Goal: Obtain resource: Obtain resource

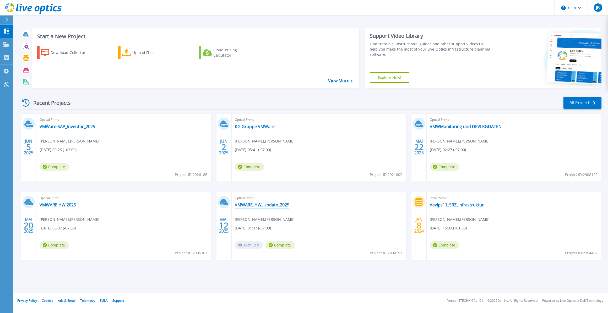
click at [255, 207] on link "VMWARE_HW_Update_2025" at bounding box center [262, 204] width 55 height 5
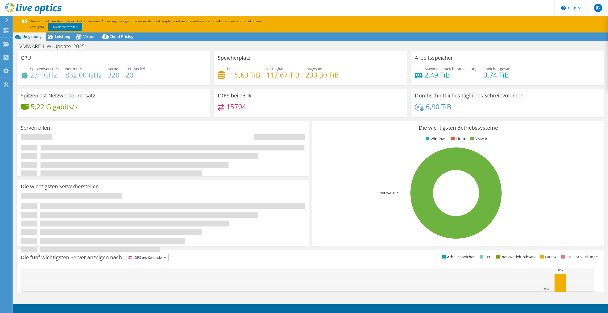
select select "EUFrankfurt"
select select "EUR"
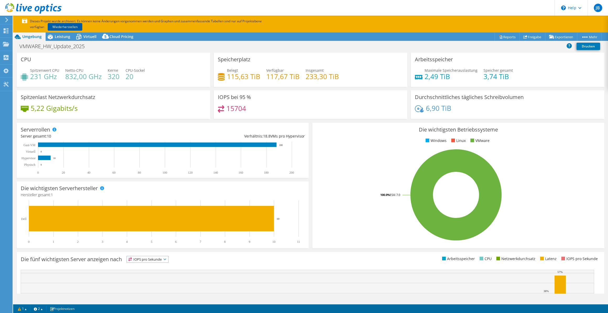
click at [64, 24] on link "Wiederherstellen" at bounding box center [65, 27] width 35 height 8
click at [64, 35] on span "Leistung" at bounding box center [62, 36] width 15 height 5
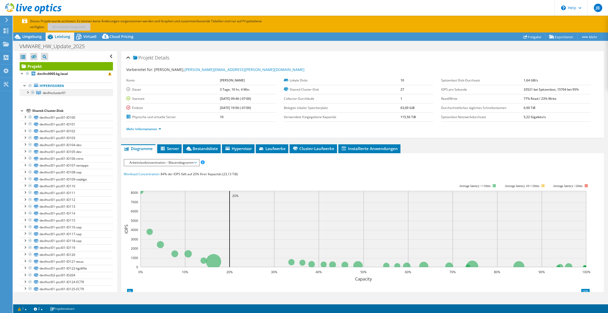
click at [28, 92] on div at bounding box center [27, 91] width 5 height 5
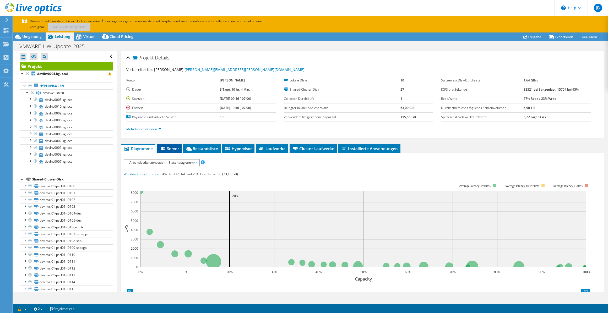
click at [174, 149] on span "Server" at bounding box center [169, 148] width 19 height 5
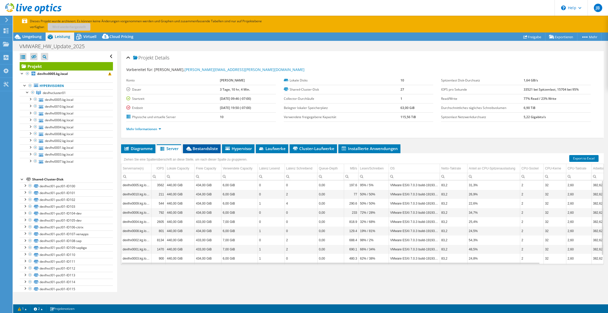
click at [208, 148] on span "Bestandsliste" at bounding box center [202, 148] width 33 height 5
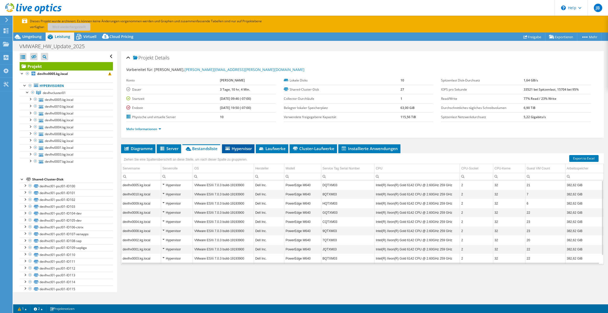
click at [246, 146] on span "Hypervisor" at bounding box center [238, 148] width 27 height 5
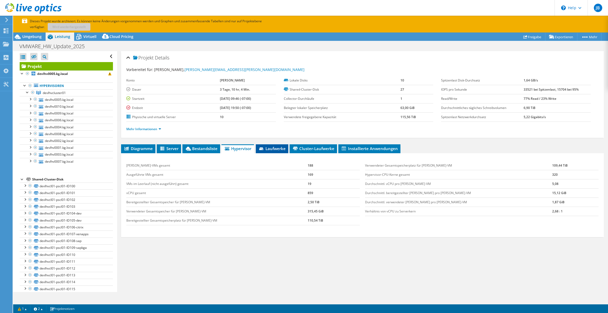
click at [282, 149] on span "Laufwerke" at bounding box center [272, 148] width 27 height 5
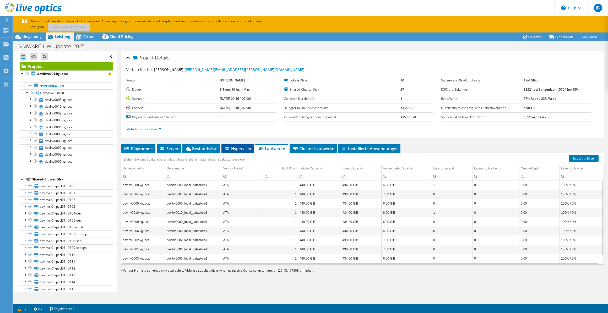
click at [245, 151] on li "Hypervisor" at bounding box center [238, 148] width 33 height 9
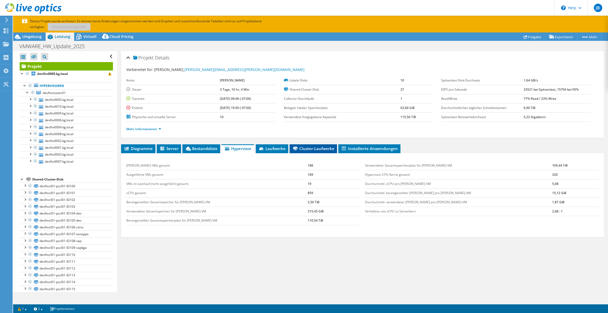
click at [306, 146] on span "Cluster-Laufwerke" at bounding box center [313, 148] width 42 height 5
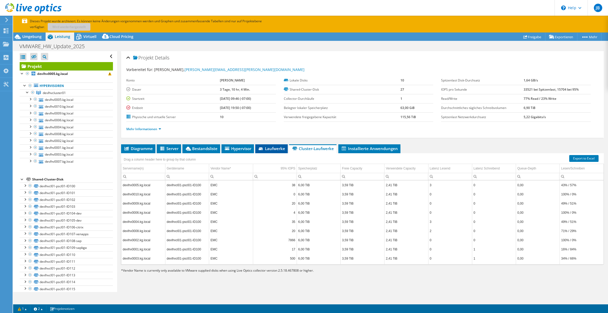
click at [271, 144] on li "Laufwerke" at bounding box center [271, 148] width 33 height 9
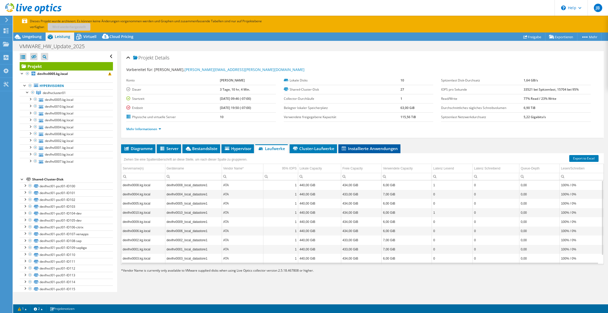
click at [370, 146] on span "Installierte Anwendungen" at bounding box center [369, 148] width 57 height 5
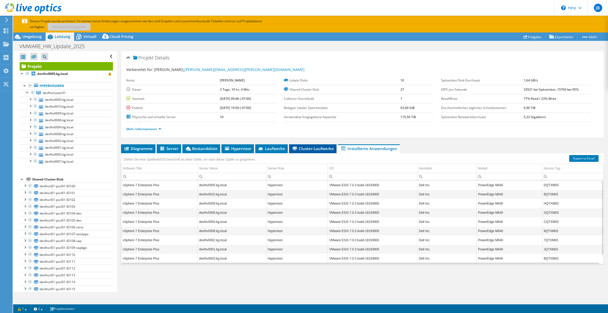
click at [305, 149] on span "Cluster-Laufwerke" at bounding box center [313, 148] width 42 height 5
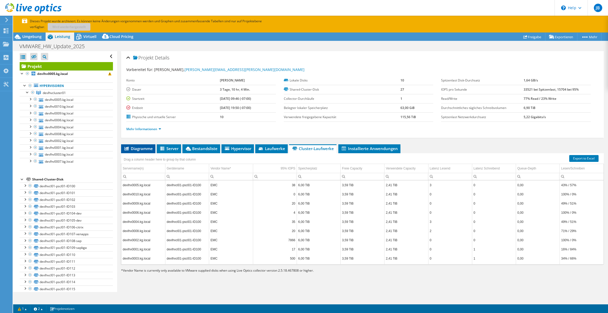
click at [146, 148] on span "Diagramme" at bounding box center [138, 148] width 29 height 5
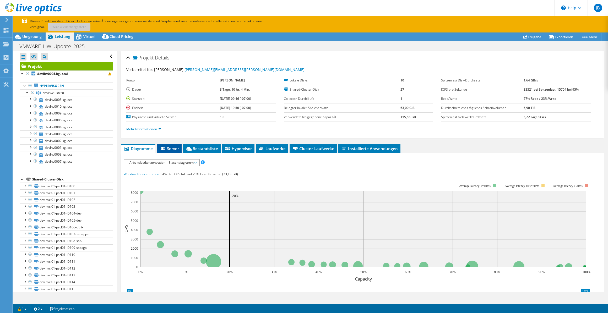
click at [171, 148] on span "Server" at bounding box center [169, 148] width 19 height 5
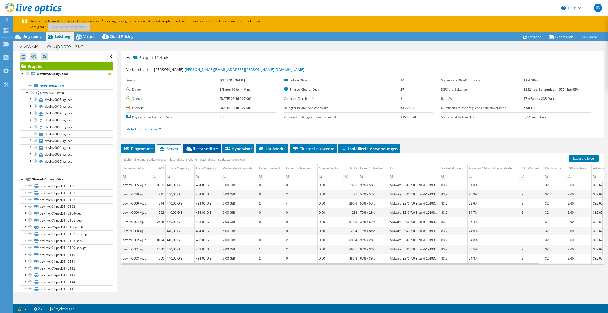
click at [211, 149] on span "Bestandsliste" at bounding box center [202, 148] width 33 height 5
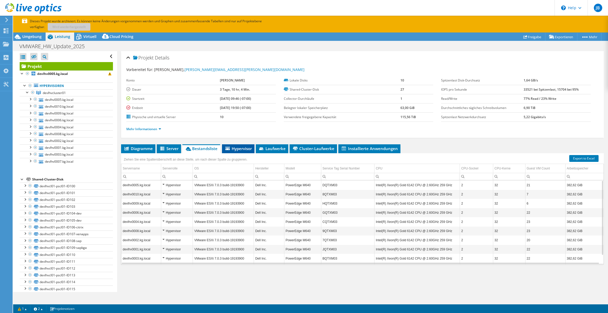
click at [242, 149] on span "Hypervisor" at bounding box center [238, 148] width 27 height 5
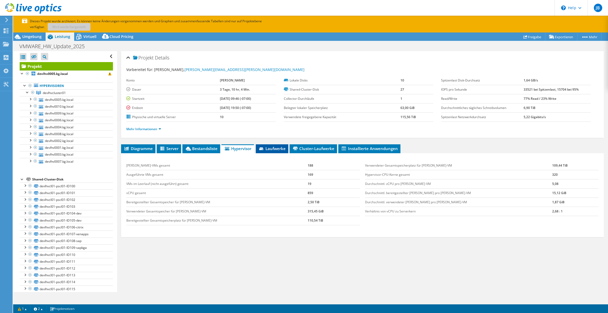
click at [276, 150] on li "Laufwerke" at bounding box center [272, 148] width 33 height 9
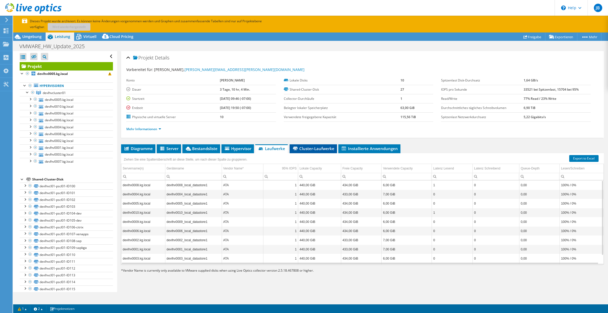
click at [312, 148] on span "Cluster-Laufwerke" at bounding box center [313, 148] width 42 height 5
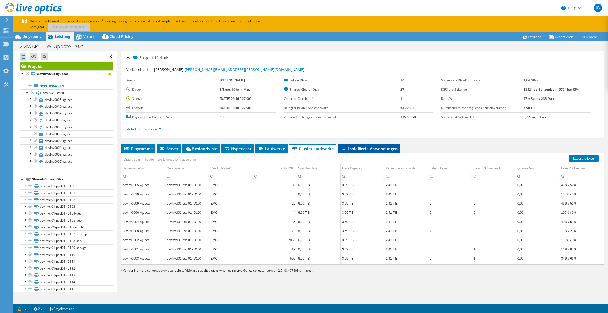
click at [372, 148] on span "Installierte Anwendungen" at bounding box center [369, 148] width 57 height 5
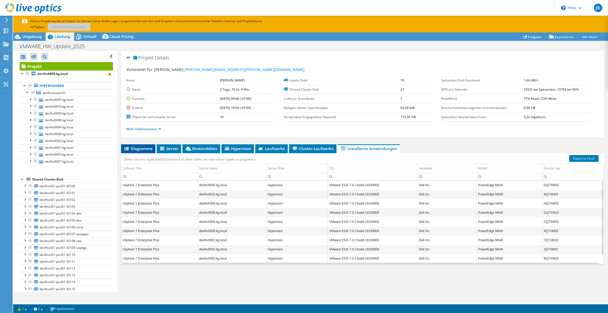
click at [146, 150] on span "Diagramme" at bounding box center [138, 148] width 29 height 5
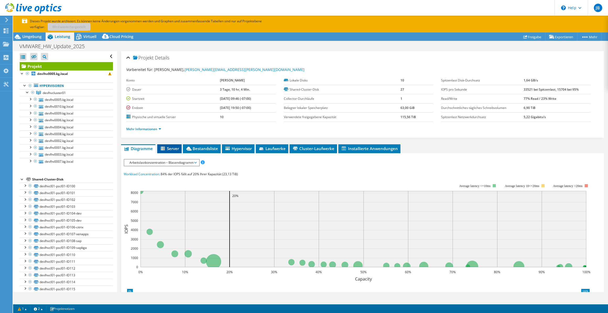
click at [178, 148] on span "Server" at bounding box center [169, 148] width 19 height 5
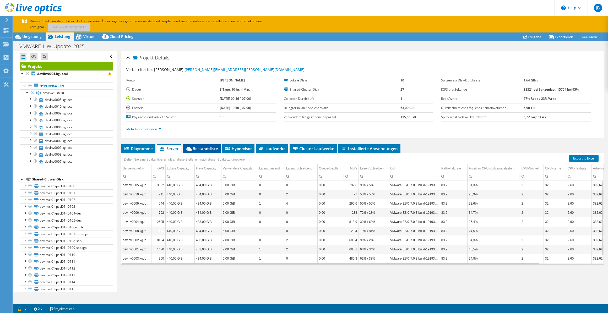
click at [207, 147] on span "Bestandsliste" at bounding box center [202, 148] width 33 height 5
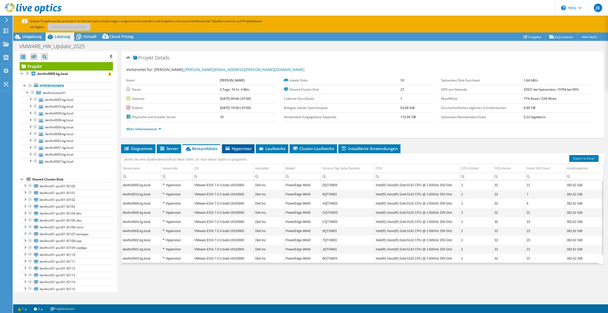
drag, startPoint x: 237, startPoint y: 149, endPoint x: 246, endPoint y: 147, distance: 9.3
click at [237, 148] on span "Hypervisor" at bounding box center [238, 148] width 27 height 5
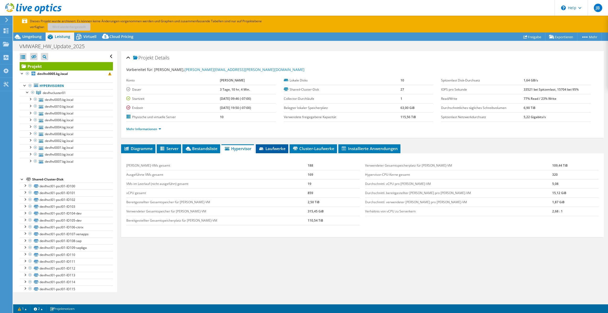
click at [283, 146] on span "Laufwerke" at bounding box center [272, 148] width 27 height 5
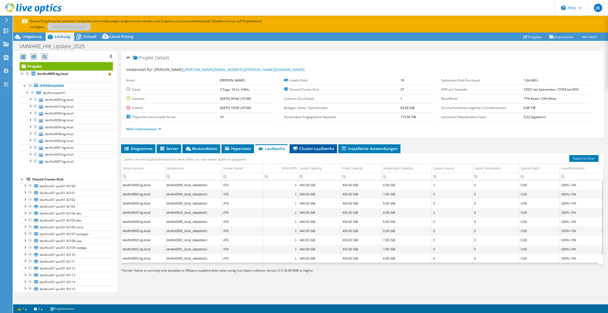
drag, startPoint x: 317, startPoint y: 147, endPoint x: 320, endPoint y: 147, distance: 2.9
click at [318, 147] on span "Cluster-Laufwerke" at bounding box center [313, 148] width 42 height 5
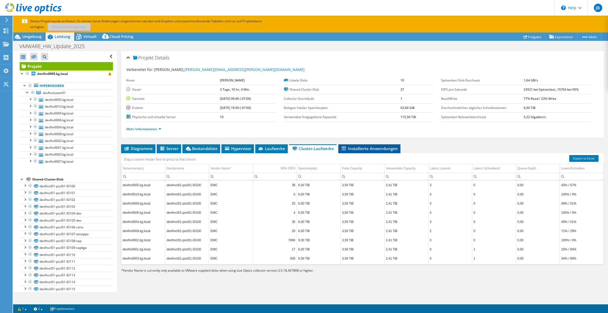
drag, startPoint x: 320, startPoint y: 147, endPoint x: 358, endPoint y: 148, distance: 37.8
click at [358, 148] on span "Installierte Anwendungen" at bounding box center [369, 148] width 57 height 5
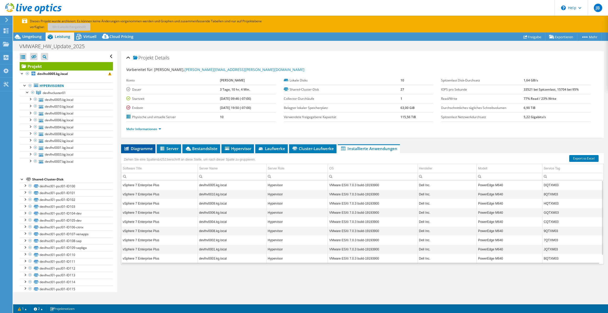
click at [144, 147] on span "Diagramme" at bounding box center [138, 148] width 29 height 5
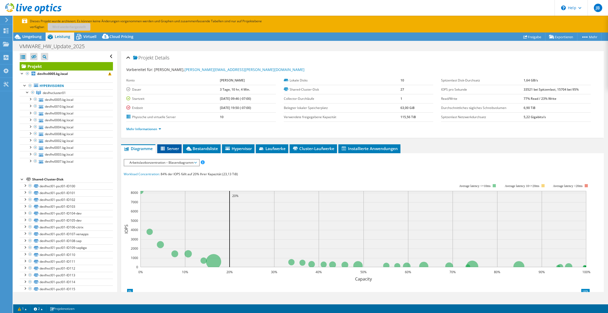
click at [179, 149] on li "Server" at bounding box center [169, 148] width 24 height 9
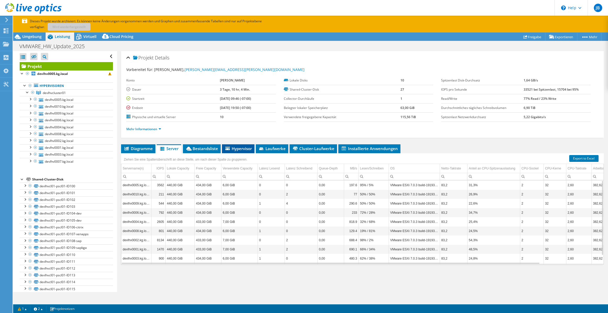
drag, startPoint x: 201, startPoint y: 150, endPoint x: 231, endPoint y: 150, distance: 30.2
click at [201, 150] on span "Bestandsliste" at bounding box center [202, 148] width 33 height 5
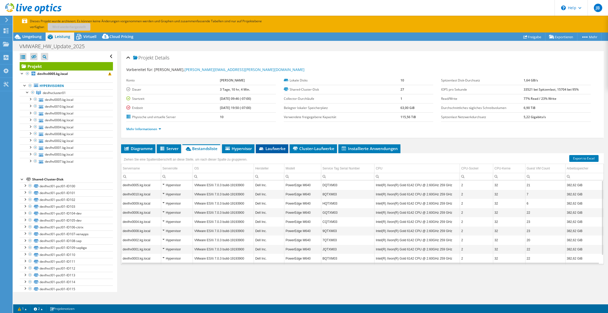
drag, startPoint x: 243, startPoint y: 146, endPoint x: 283, endPoint y: 148, distance: 40.2
click at [243, 146] on span "Hypervisor" at bounding box center [238, 148] width 27 height 5
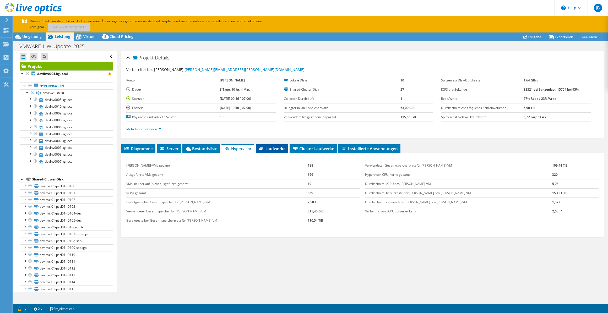
click at [277, 148] on span "Laufwerke" at bounding box center [272, 148] width 27 height 5
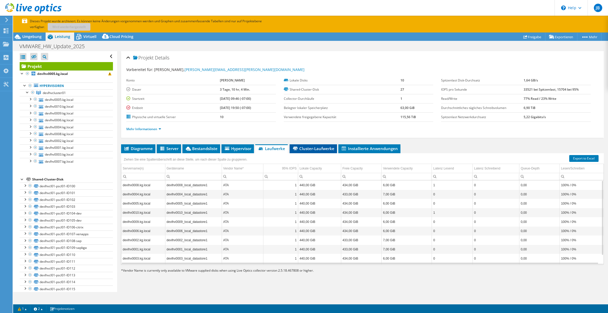
click at [324, 149] on span "Cluster-Laufwerke" at bounding box center [313, 148] width 42 height 5
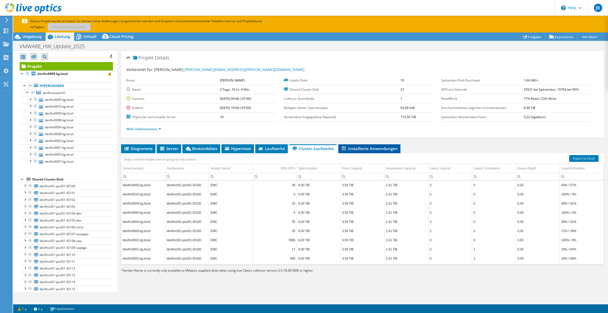
click at [367, 147] on span "Installierte Anwendungen" at bounding box center [369, 148] width 57 height 5
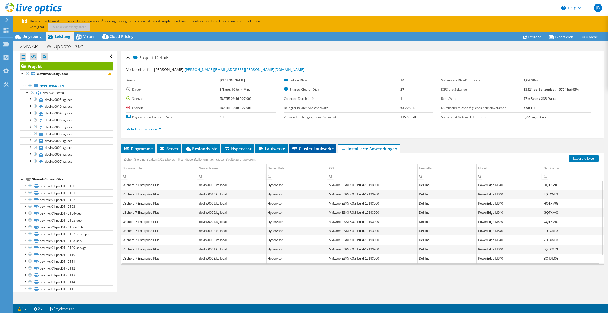
click at [302, 147] on span "Cluster-Laufwerke" at bounding box center [313, 148] width 42 height 5
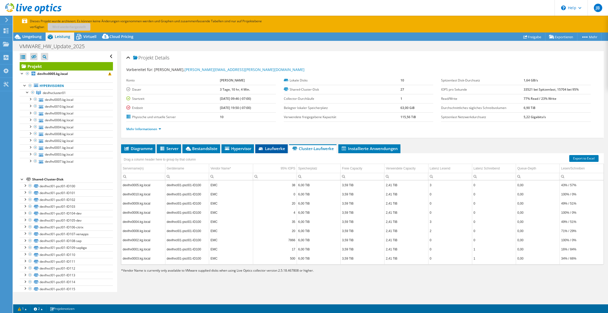
click at [260, 151] on li "Laufwerke" at bounding box center [271, 148] width 33 height 9
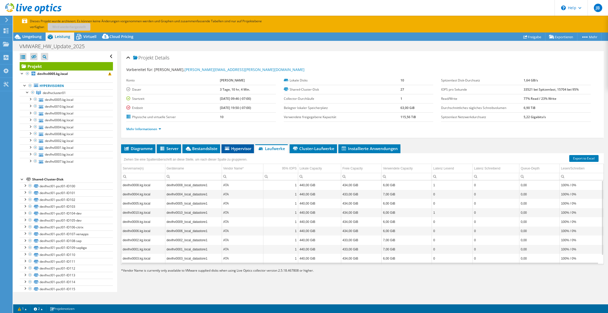
click at [244, 149] on span "Hypervisor" at bounding box center [237, 148] width 27 height 5
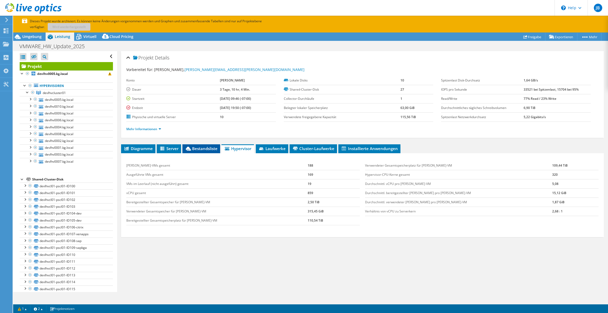
click at [208, 149] on span "Bestandsliste" at bounding box center [201, 148] width 33 height 5
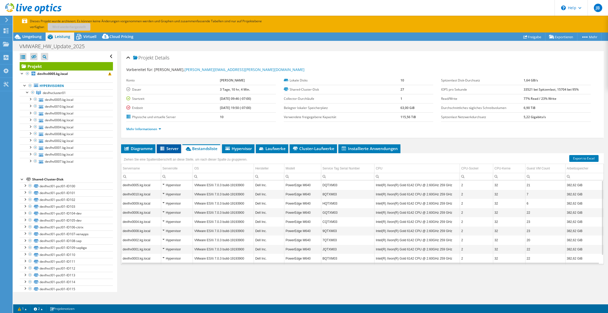
click at [169, 149] on span "Server" at bounding box center [168, 148] width 19 height 5
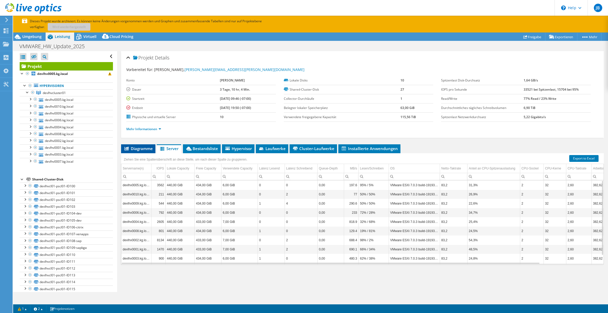
click at [141, 146] on span "Diagramme" at bounding box center [138, 148] width 29 height 5
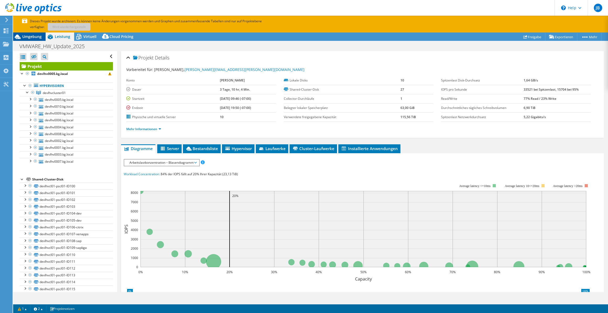
click at [39, 36] on span "Umgebung" at bounding box center [31, 36] width 19 height 5
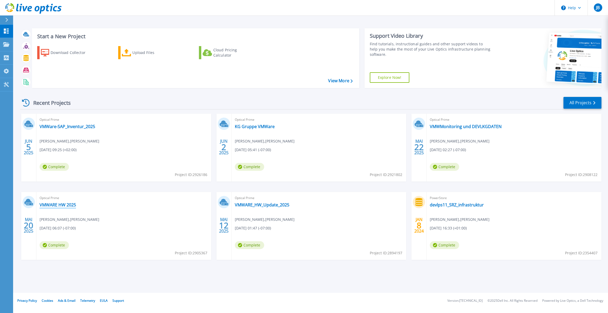
click at [71, 207] on link "VMWARE HW 2025" at bounding box center [58, 204] width 36 height 5
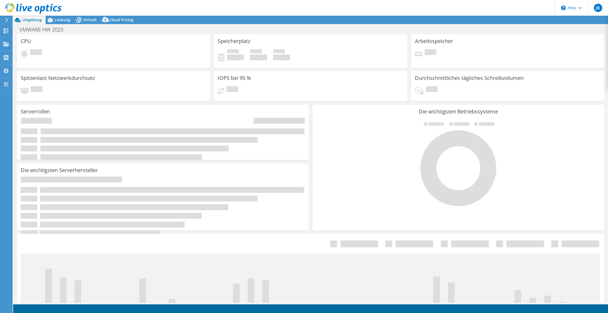
select select "USD"
select select "EUFrankfurt"
select select "EUR"
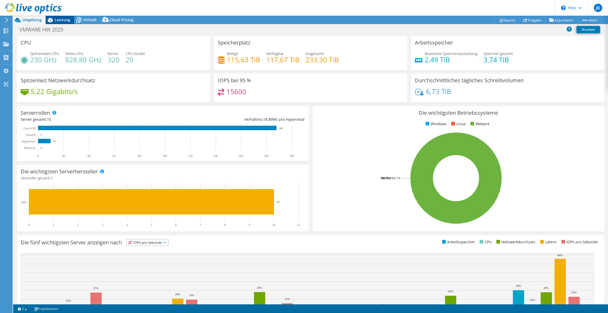
click at [62, 24] on div "Leistung" at bounding box center [60, 20] width 29 height 8
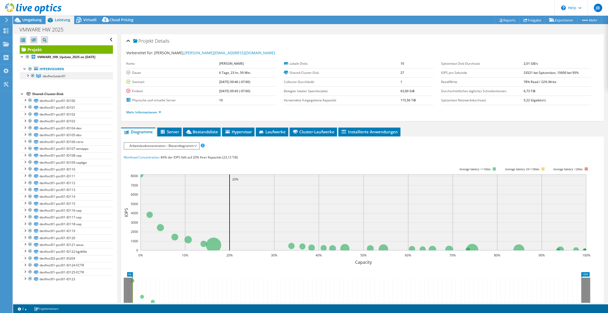
click at [28, 76] on div at bounding box center [27, 75] width 5 height 5
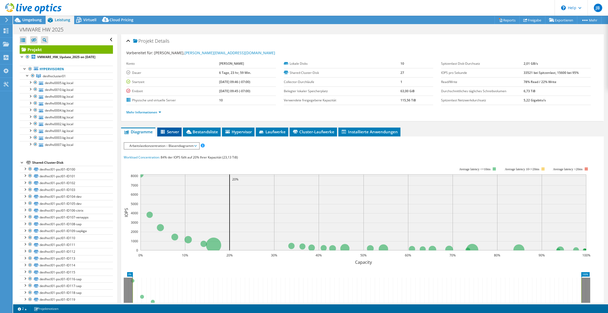
click at [166, 130] on span "Server" at bounding box center [169, 131] width 19 height 5
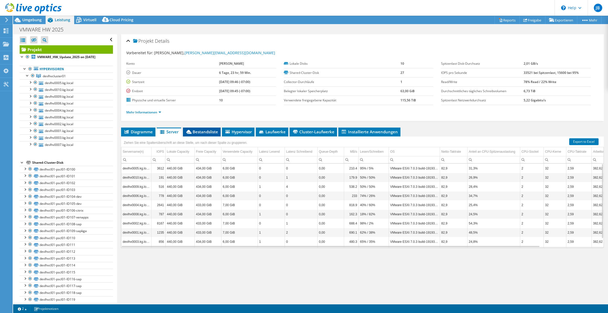
click at [201, 129] on span "Bestandsliste" at bounding box center [202, 131] width 33 height 5
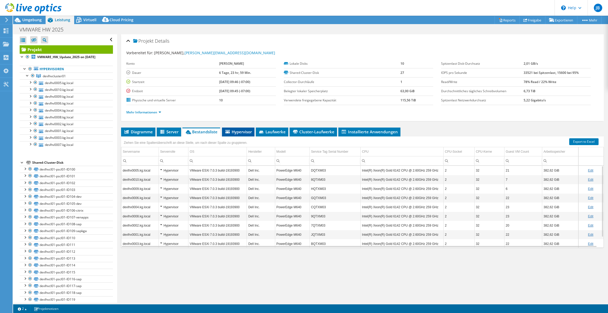
click at [239, 132] on span "Hypervisor" at bounding box center [238, 131] width 27 height 5
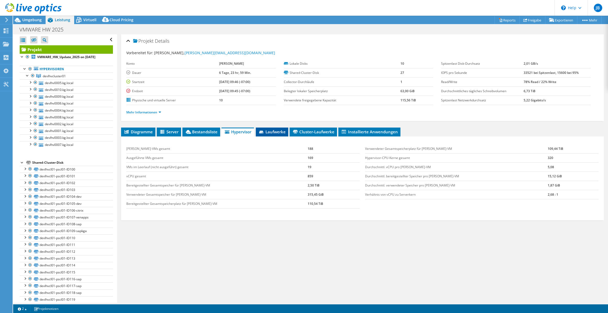
click at [276, 130] on span "Laufwerke" at bounding box center [272, 131] width 27 height 5
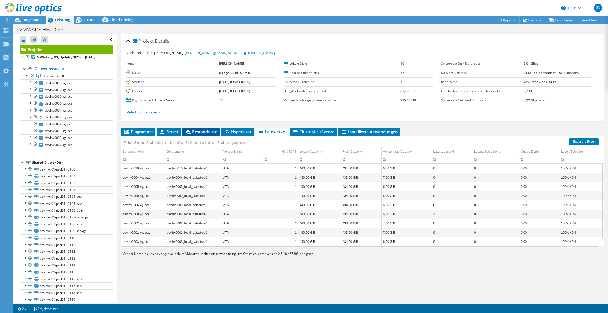
click at [215, 133] on li "Bestandsliste" at bounding box center [202, 132] width 38 height 9
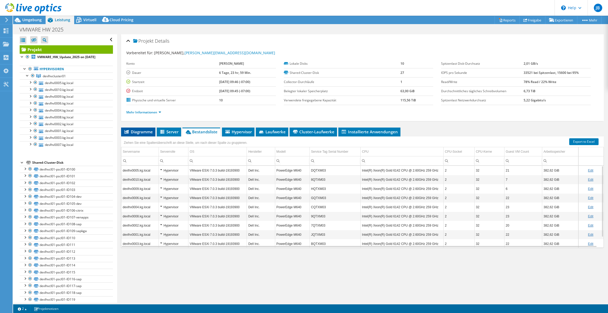
click at [155, 131] on li "Diagramme" at bounding box center [138, 132] width 34 height 9
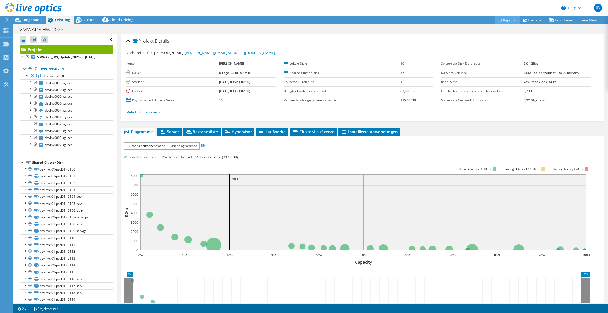
click at [510, 18] on link "Reports" at bounding box center [507, 20] width 25 height 8
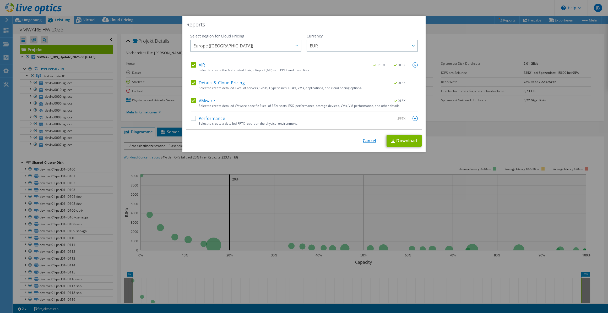
click at [366, 143] on link "Cancel" at bounding box center [369, 140] width 13 height 5
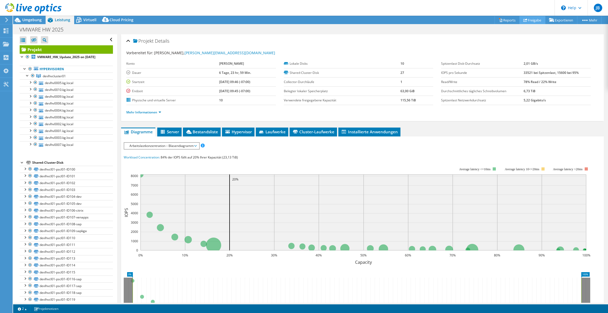
click at [530, 19] on link "Freigabe" at bounding box center [533, 20] width 26 height 8
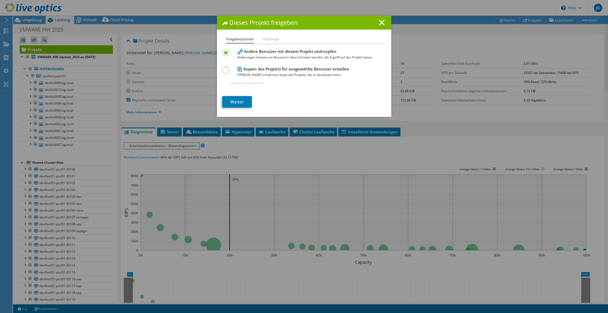
click at [223, 68] on label at bounding box center [226, 67] width 9 height 1
click at [0, 0] on input "radio" at bounding box center [0, 0] width 0 height 0
click at [233, 100] on link "Weiter" at bounding box center [237, 102] width 30 height 12
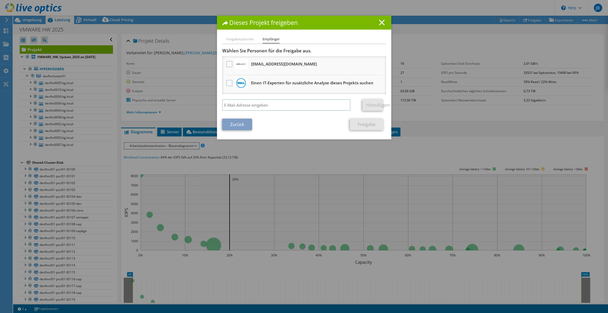
click at [382, 20] on icon at bounding box center [382, 23] width 6 height 6
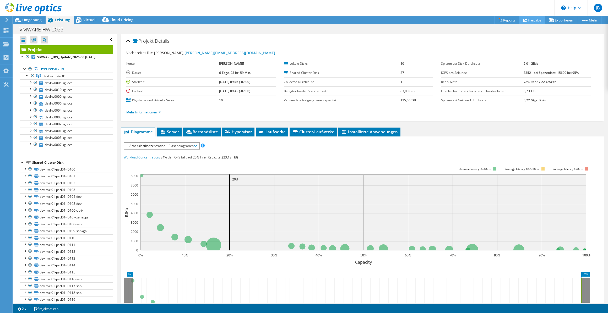
click at [528, 19] on link "Freigabe" at bounding box center [533, 20] width 26 height 8
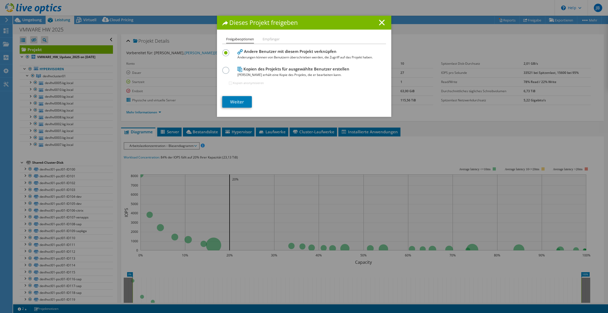
drag, startPoint x: 380, startPoint y: 22, endPoint x: 433, endPoint y: 17, distance: 52.6
click at [380, 22] on line at bounding box center [381, 22] width 5 height 5
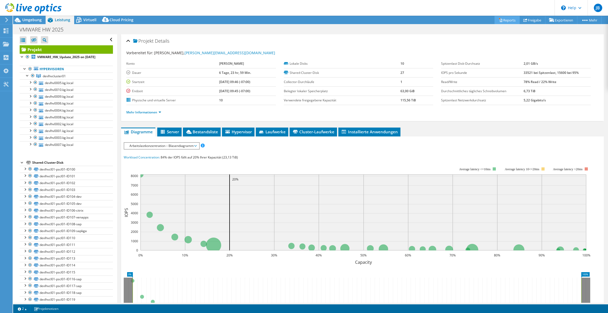
click at [501, 19] on link "Reports" at bounding box center [507, 20] width 25 height 8
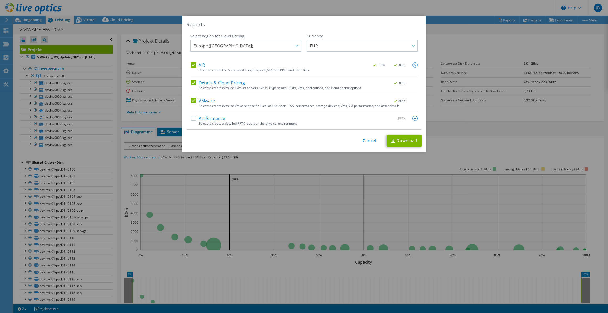
click at [567, 21] on div "Reports Select Region for Cloud Pricing Asia Pacific (Hong Kong) Asia Pacific (…" at bounding box center [304, 157] width 608 height 282
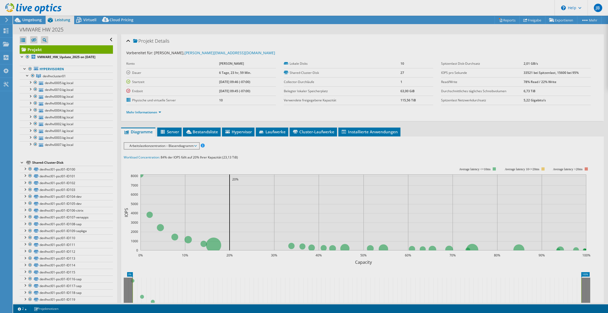
click at [563, 18] on div at bounding box center [304, 156] width 608 height 313
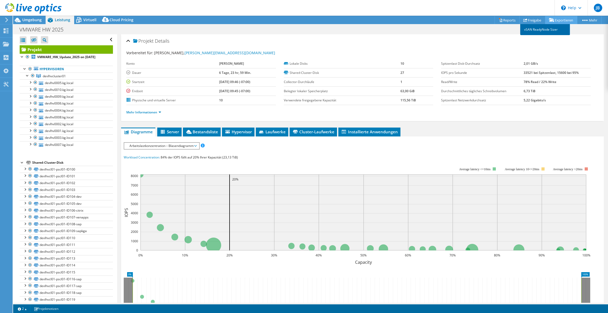
click at [547, 28] on link "vSAN ReadyNode Sizer" at bounding box center [546, 29] width 50 height 11
click at [508, 20] on link "Reports" at bounding box center [507, 20] width 25 height 8
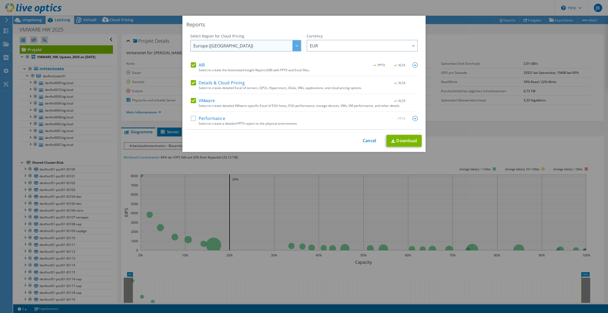
click at [295, 47] on div at bounding box center [297, 45] width 8 height 11
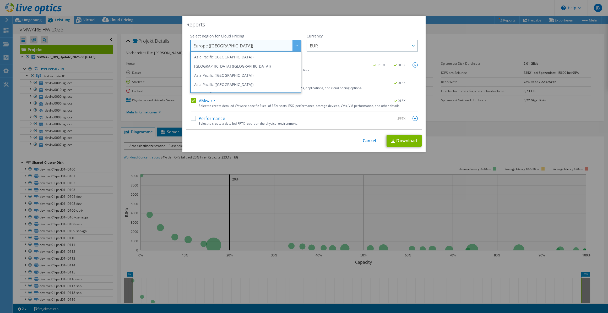
click at [294, 47] on div at bounding box center [297, 45] width 8 height 11
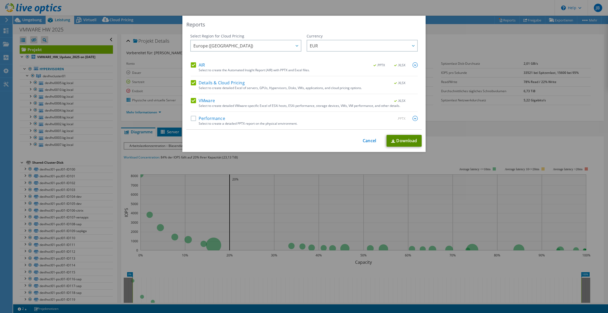
click at [399, 140] on link "Download" at bounding box center [404, 141] width 35 height 12
click at [476, 5] on div "Reports Select Region for Cloud Pricing Asia Pacific (Hong Kong) Asia Pacific (…" at bounding box center [304, 156] width 608 height 313
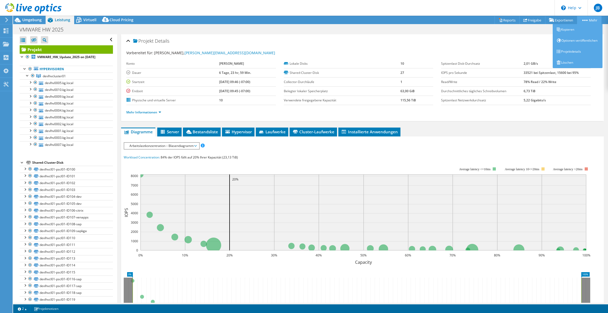
click at [588, 19] on link "Mehr" at bounding box center [589, 20] width 24 height 8
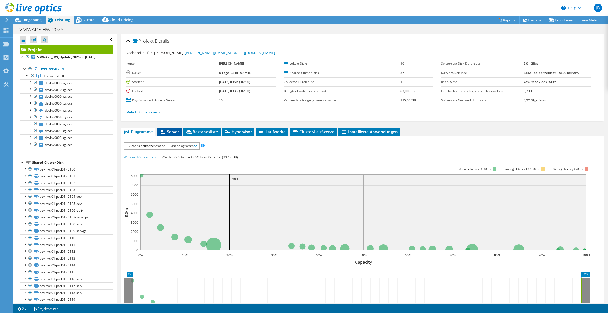
click at [168, 131] on span "Server" at bounding box center [169, 131] width 19 height 5
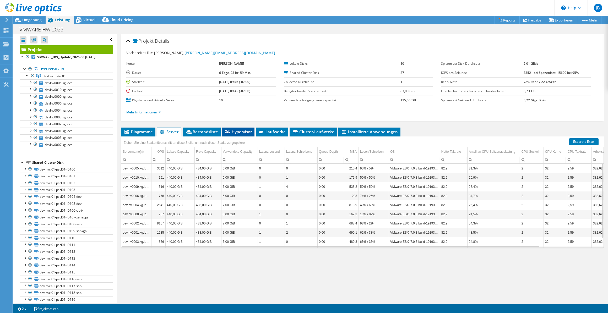
click at [243, 131] on span "Hypervisor" at bounding box center [238, 131] width 27 height 5
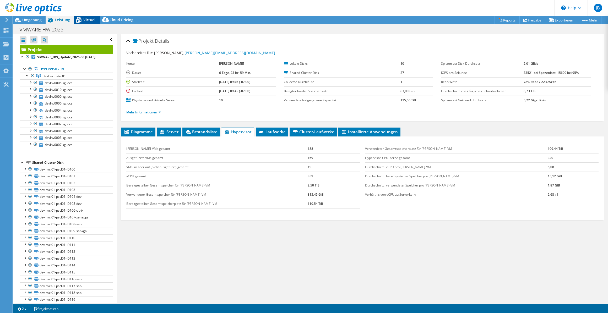
click at [91, 21] on span "Virtuell" at bounding box center [89, 19] width 13 height 5
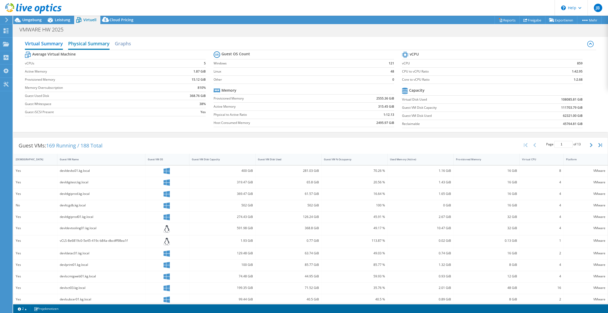
click at [83, 46] on h2 "Physical Summary" at bounding box center [88, 44] width 41 height 12
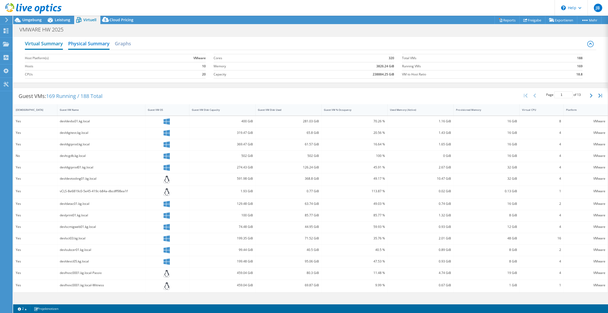
drag, startPoint x: 50, startPoint y: 44, endPoint x: 100, endPoint y: 48, distance: 50.8
click at [50, 44] on h2 "Virtual Summary" at bounding box center [44, 43] width 38 height 10
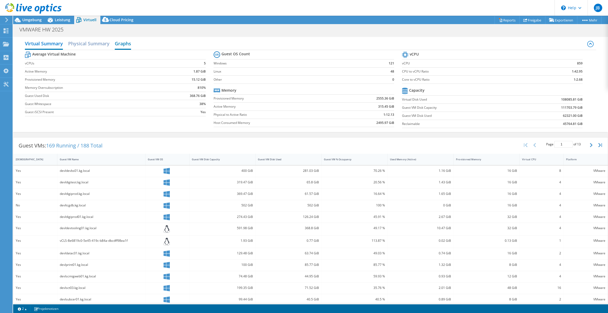
click at [121, 42] on h2 "Graphs" at bounding box center [123, 44] width 16 height 12
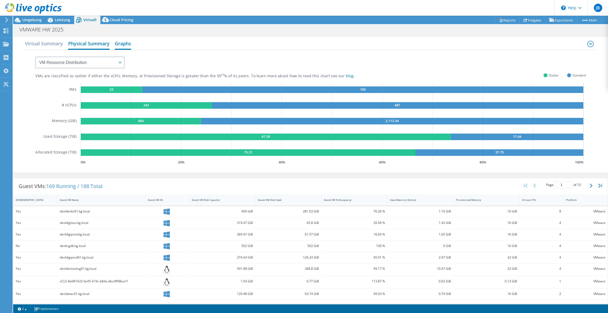
click at [99, 44] on h2 "Physical Summary" at bounding box center [88, 44] width 41 height 12
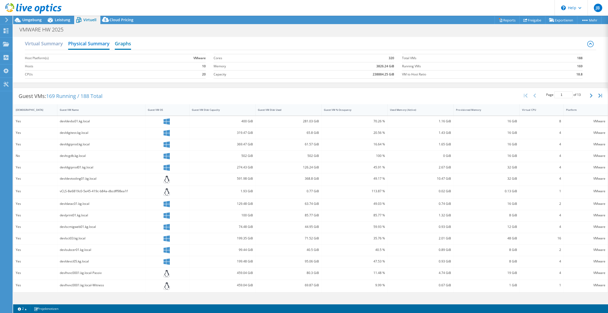
click at [131, 45] on h2 "Graphs" at bounding box center [123, 44] width 16 height 12
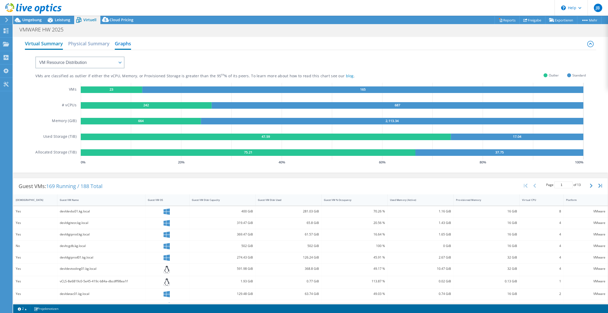
click at [42, 45] on h2 "Virtual Summary" at bounding box center [44, 44] width 38 height 12
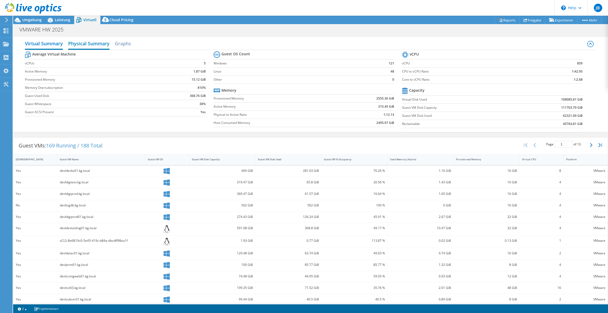
click at [85, 44] on h2 "Physical Summary" at bounding box center [88, 44] width 41 height 12
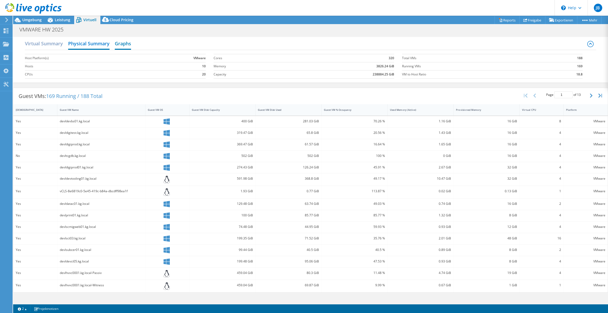
click at [124, 47] on h2 "Graphs" at bounding box center [123, 44] width 16 height 12
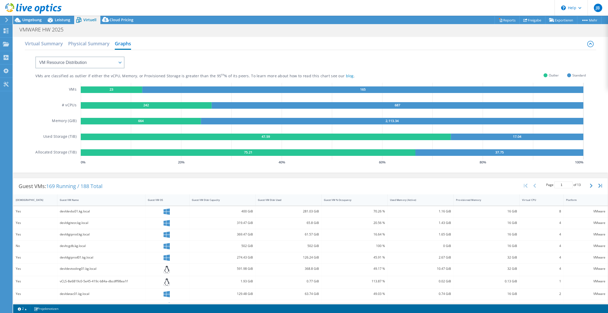
click at [108, 15] on header "JB Endbenutzer Jens Bennefeld jens.bennefeld@kannegiesser.de Jens Bennefeld My …" at bounding box center [304, 8] width 608 height 16
click at [107, 20] on icon at bounding box center [105, 19] width 7 height 5
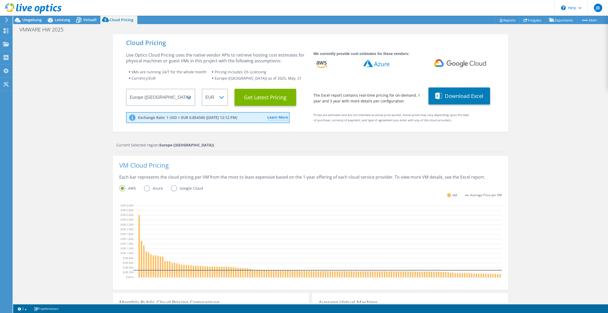
click at [145, 186] on label "Azure" at bounding box center [157, 188] width 27 height 6
click at [0, 0] on input "Azure" at bounding box center [0, 0] width 0 height 0
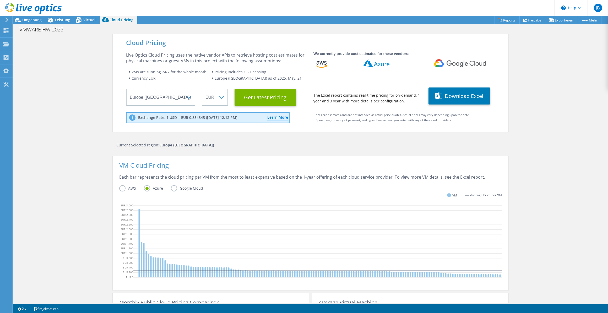
click at [173, 189] on label "Google Cloud" at bounding box center [191, 188] width 40 height 6
click at [0, 0] on input "Google Cloud" at bounding box center [0, 0] width 0 height 0
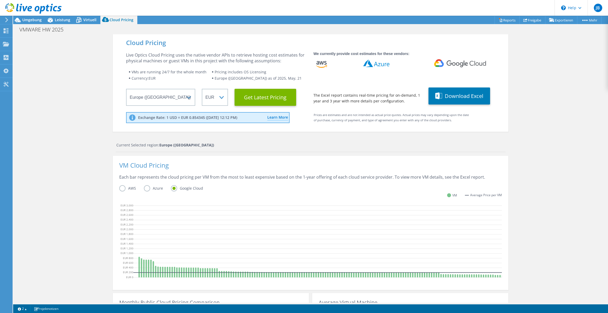
click at [144, 186] on label "Azure" at bounding box center [157, 188] width 27 height 6
click at [0, 0] on input "Azure" at bounding box center [0, 0] width 0 height 0
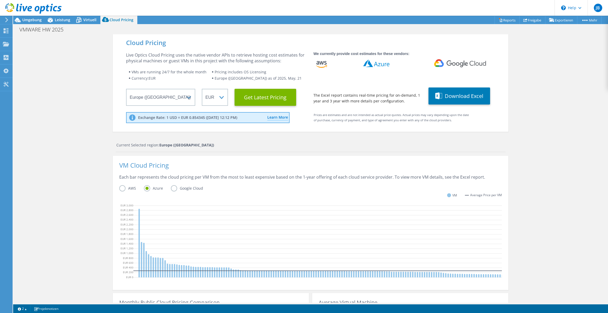
click at [122, 187] on label "AWS" at bounding box center [131, 188] width 25 height 6
click at [0, 0] on input "AWS" at bounding box center [0, 0] width 0 height 0
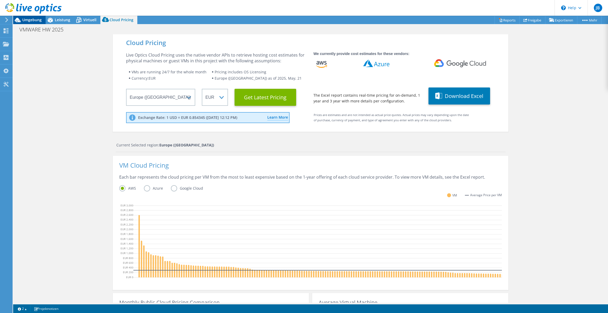
click at [28, 22] on div "Umgebung" at bounding box center [29, 20] width 33 height 8
